Goal: Information Seeking & Learning: Learn about a topic

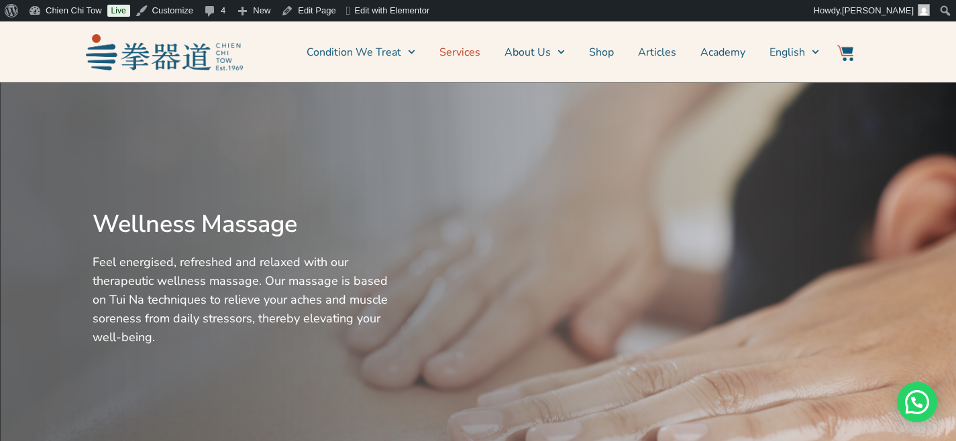
click at [480, 55] on link "Services" at bounding box center [459, 53] width 41 height 34
click at [477, 56] on link "Services" at bounding box center [459, 53] width 41 height 34
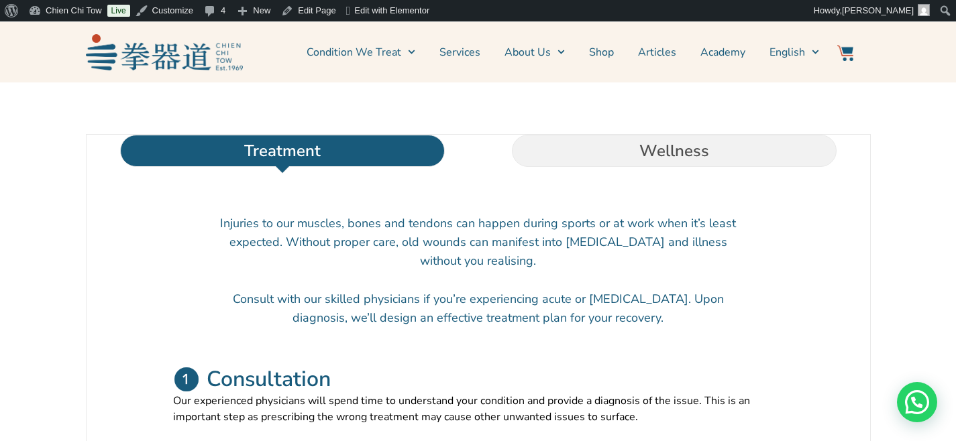
scroll to position [367, 0]
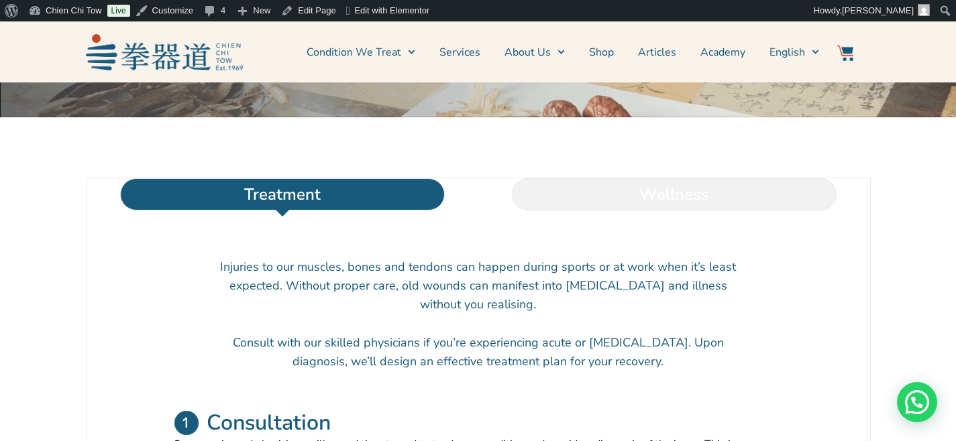
click at [713, 209] on li "Wellness" at bounding box center [674, 194] width 392 height 32
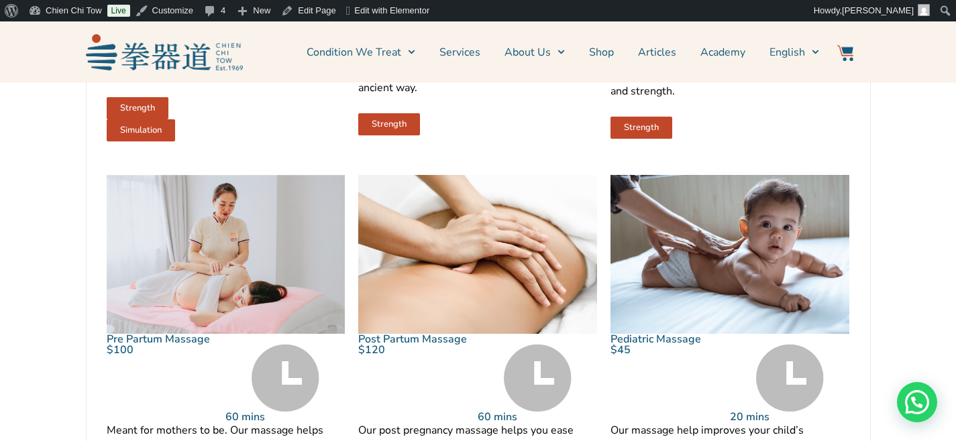
scroll to position [1419, 0]
